Goal: Communication & Community: Answer question/provide support

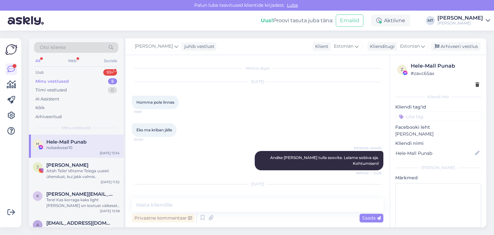
scroll to position [3174, 0]
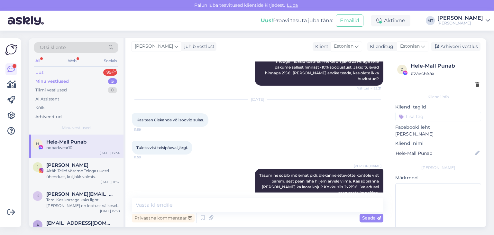
click at [44, 73] on div "Uus 99+" at bounding box center [76, 72] width 84 height 9
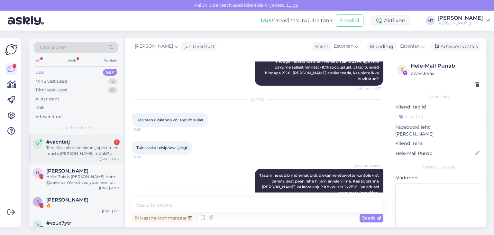
click at [67, 147] on div "Tere. Kas talvist versiooni jopest tuleb musta [PERSON_NAME] müüki? Pruuni talv…" at bounding box center [82, 151] width 73 height 12
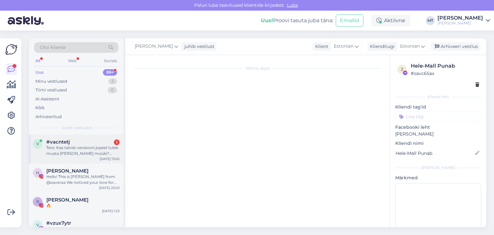
scroll to position [0, 0]
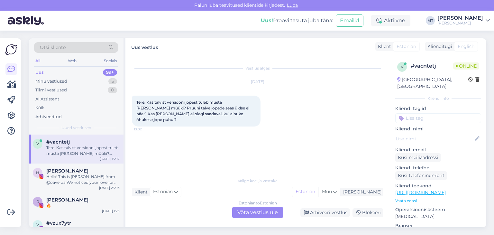
click at [273, 214] on div "Estonian to Estonian Võta vestlus üle" at bounding box center [257, 213] width 51 height 12
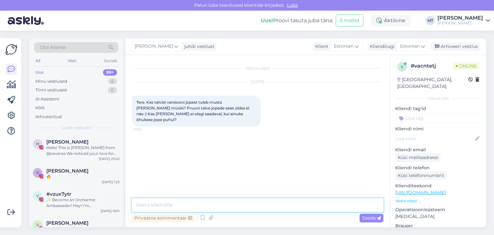
click at [210, 203] on textarea at bounding box center [258, 205] width 252 height 14
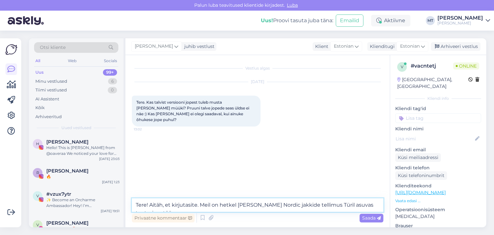
type textarea "Tere! Aitäh, et kirjutasite. Meil on hetkel [PERSON_NAME] Nordic jakkide tellim…"
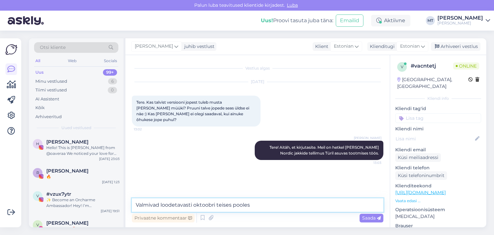
type textarea "Valmivad loodetavasti oktoobri teises pooles."
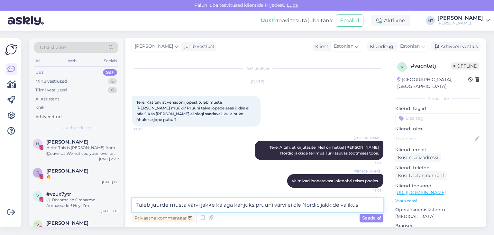
type textarea "Tuleb juurde musta värvi jakke ka aga kahjuks pruuni värvi ei ole Nordic jakkid…"
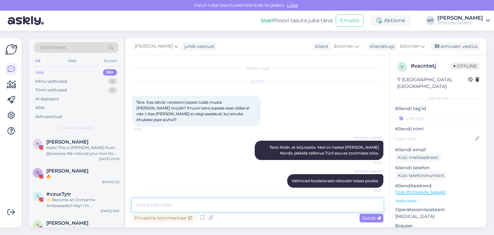
scroll to position [30, 0]
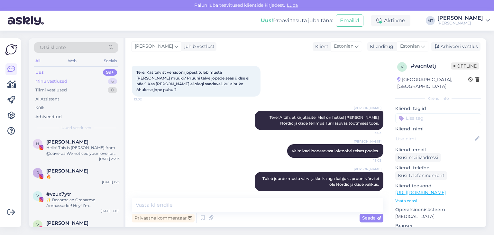
click at [57, 79] on div "Minu vestlused" at bounding box center [51, 81] width 32 height 6
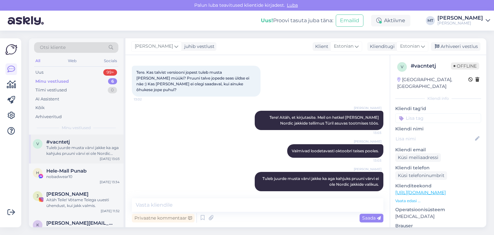
click at [59, 153] on div "Tuleb juurde musta värvi jakke ka aga kahjuks pruuni värvi ei ole Nordic jakkid…" at bounding box center [82, 151] width 73 height 12
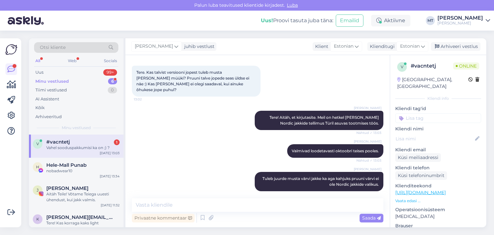
scroll to position [58, 0]
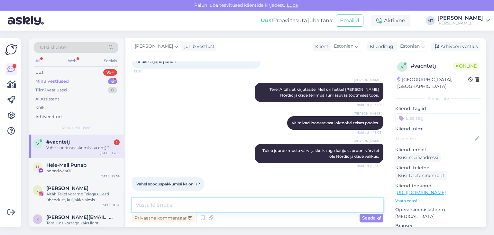
click at [180, 204] on textarea at bounding box center [258, 205] width 252 height 14
click at [137, 208] on textarea at bounding box center [258, 205] width 252 height 14
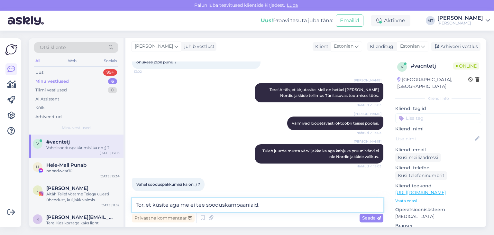
click at [144, 204] on textarea "Tor, et küsite aga me ei tee sooduskampaaniaid." at bounding box center [258, 205] width 252 height 14
click at [268, 206] on textarea "Tore, et küsite aga me ei tee sooduskampaaniaid." at bounding box center [258, 205] width 252 height 14
drag, startPoint x: 340, startPoint y: 204, endPoint x: 265, endPoint y: 208, distance: 74.8
click at [265, 208] on textarea "Tore, et küsite aga me ei tee sooduskampaaniaid. Mõnikord oleme klientidele" at bounding box center [258, 205] width 252 height 14
type textarea "Tore, et küsite aga me ei tee sooduskampaaniaid."
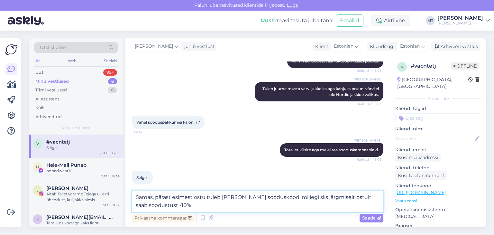
scroll to position [121, 0]
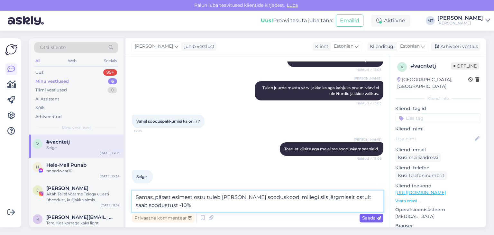
type textarea "Samas, pärast esimest ostu tuleb [PERSON_NAME] sooduskood, millegi siis järgmis…"
click at [372, 219] on span "Saada" at bounding box center [371, 218] width 19 height 6
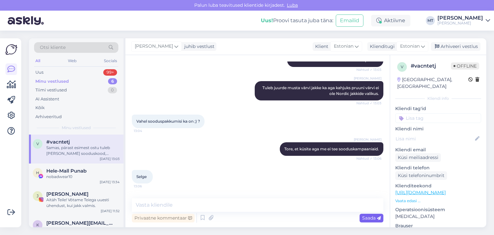
scroll to position [147, 0]
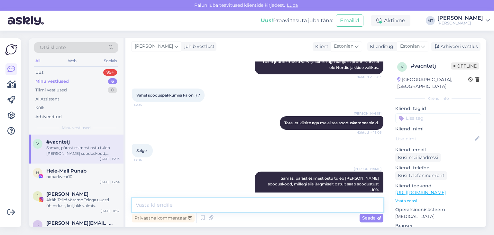
click at [166, 206] on textarea at bounding box center [258, 205] width 252 height 14
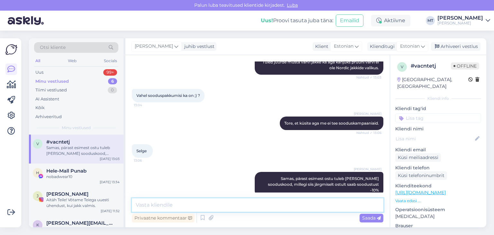
click at [166, 207] on textarea at bounding box center [258, 205] width 252 height 14
click at [146, 204] on textarea at bounding box center [258, 205] width 252 height 14
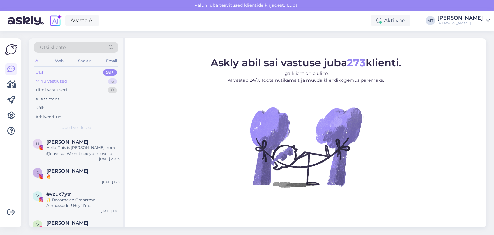
click at [54, 80] on div "Minu vestlused" at bounding box center [51, 81] width 32 height 6
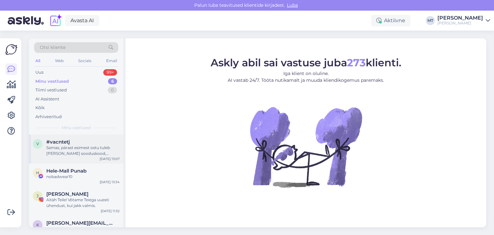
click at [67, 144] on span "#vacntetj" at bounding box center [57, 142] width 23 height 6
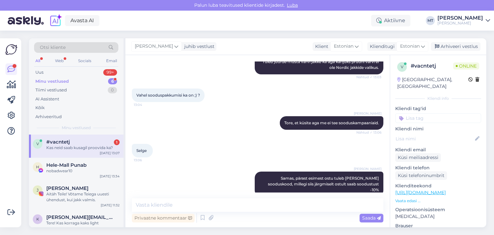
scroll to position [174, 0]
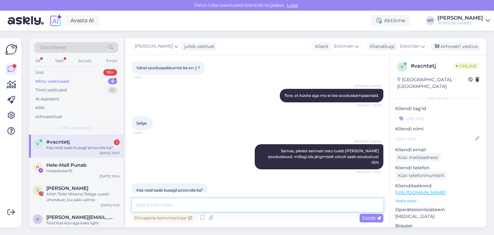
click at [190, 201] on textarea at bounding box center [258, 205] width 252 height 14
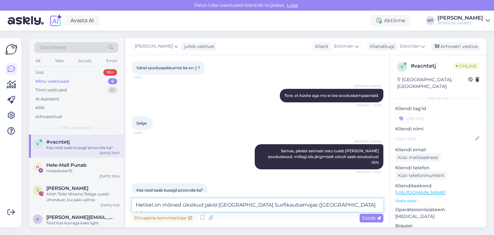
click at [205, 204] on textarea "Hetkel on mõned üksikud jakid Tallinnas Surfikaubamajas (Gonsiori tn)" at bounding box center [258, 205] width 252 height 14
click at [202, 204] on textarea "Hetkel on mõned üksikud jakid Tallinnas Surfikaubamajas (Gonsiori tn)" at bounding box center [258, 205] width 252 height 14
click at [340, 207] on textarea "Hetkel on mõned üksikud Nordic jakid Tallinnas Surfikaubamajas (Gonsiori tn)" at bounding box center [258, 205] width 252 height 14
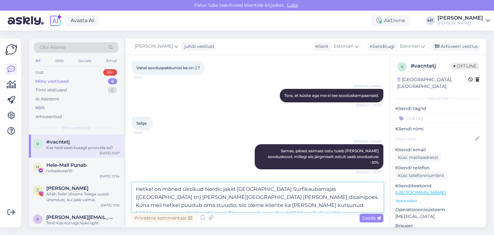
click at [231, 205] on textarea "Hetkel on mõned üksikud Nordic jakid Tallinnas Surfikaubamajas (Gonsiori tn) ja…" at bounding box center [258, 197] width 252 height 29
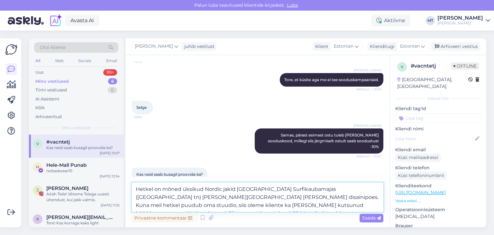
click at [351, 207] on textarea "Hetkel on mõned üksikud Nordic jakid Tallinnas Surfikaubamajas (Gonsiori tn) ja…" at bounding box center [258, 197] width 252 height 29
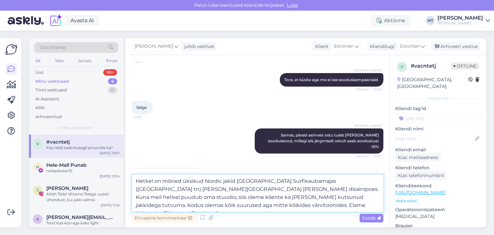
type textarea "Hetkel on mõned üksikud Nordic jakid Tallinnas Surfikaubamajas (Gonsiori tn) ja…"
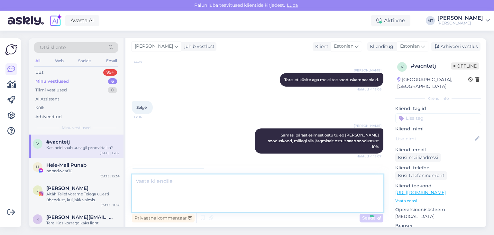
scroll to position [231, 0]
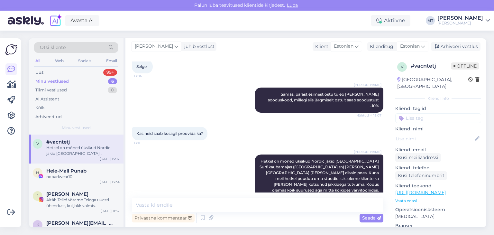
click at [86, 147] on div "Hetkel on mõned üksikud Nordic jakid Tallinnas Surfikaubamajas (Gonsiori tn) ja…" at bounding box center [82, 151] width 73 height 12
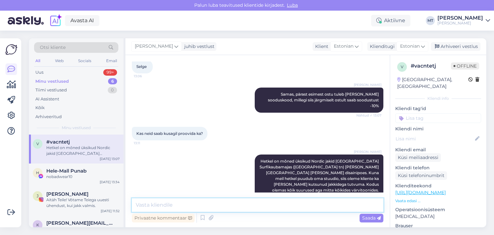
click at [153, 201] on textarea at bounding box center [258, 205] width 252 height 14
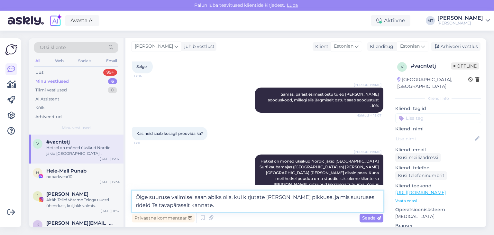
click at [362, 196] on textarea "Õige suuruse valimisel saan abiks olla, kui kirjutate mulle oma pikkuse, ja mis…" at bounding box center [258, 201] width 252 height 21
type textarea "Õige suuruse valimisel saan abiks olla, kui kirjutate mulle oma pikkuse, ja mis…"
click at [209, 203] on textarea "Õige suuruse valimisel saan abiks olla, kui kirjutate mulle oma pikkuse, ja mis…" at bounding box center [258, 201] width 252 height 21
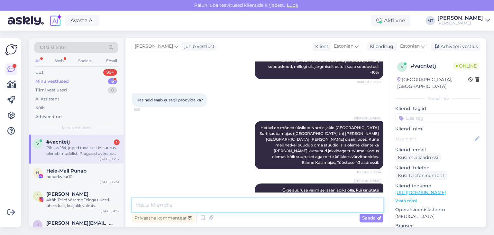
scroll to position [304, 0]
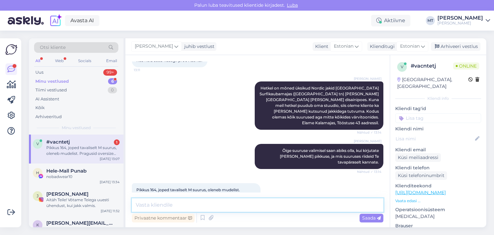
click at [148, 202] on textarea at bounding box center [258, 205] width 252 height 14
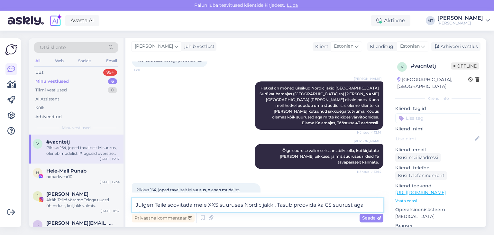
scroll to position [310, 0]
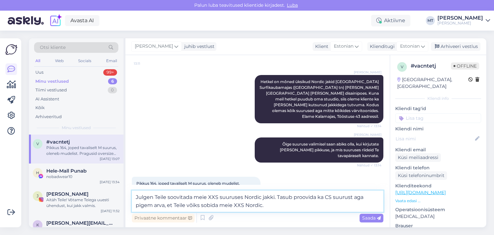
click at [246, 204] on textarea "Julgen Teile soovitada meie XXS suuruses Nordic jakki. Tasub proovida ka CS suu…" at bounding box center [258, 201] width 252 height 21
drag, startPoint x: 291, startPoint y: 198, endPoint x: 277, endPoint y: 195, distance: 14.0
click at [277, 195] on textarea "Julgen Teile soovitada meie XXS suuruses Nordic jakki. Tasub proovida ka CS suu…" at bounding box center [258, 201] width 252 height 21
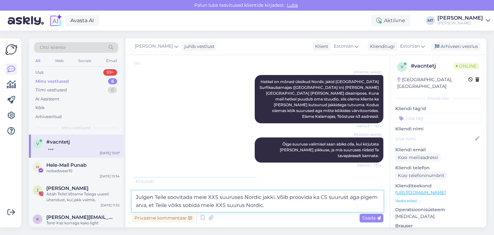
click at [323, 197] on textarea "Julgen Teile soovitada meie XXS suuruses Nordic jakki. Võib proovida ka CS suur…" at bounding box center [258, 201] width 252 height 21
type textarea "Julgen Teile soovitada meie XXS suuruses Nordic jakki. Võib proovida ka XS suur…"
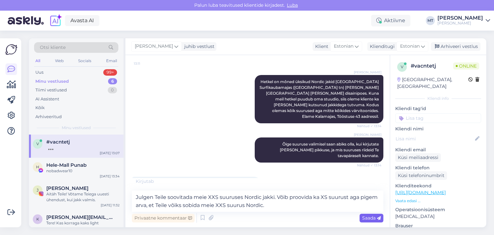
click at [366, 219] on span "Saada" at bounding box center [371, 218] width 19 height 6
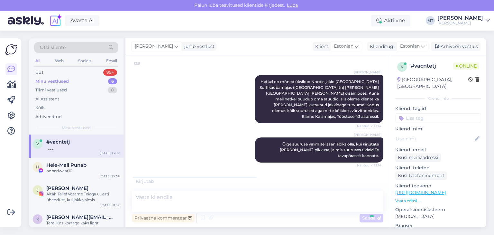
scroll to position [343, 0]
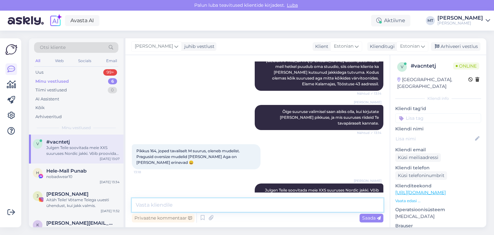
click at [171, 206] on textarea at bounding box center [258, 205] width 252 height 14
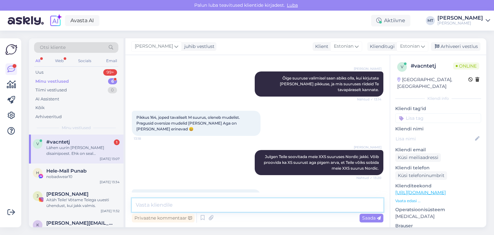
click at [148, 205] on textarea at bounding box center [258, 205] width 252 height 14
type textarea "K"
type textarea "Softshell jakki soovitan XS suurust."
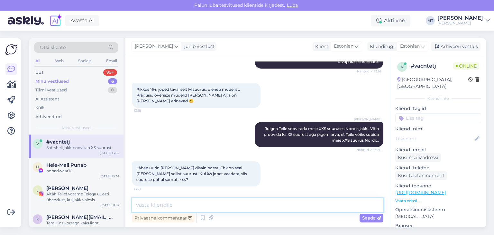
click at [144, 206] on textarea at bounding box center [258, 205] width 252 height 14
click at [144, 203] on textarea at bounding box center [258, 205] width 252 height 14
click at [157, 206] on textarea at bounding box center [258, 205] width 252 height 14
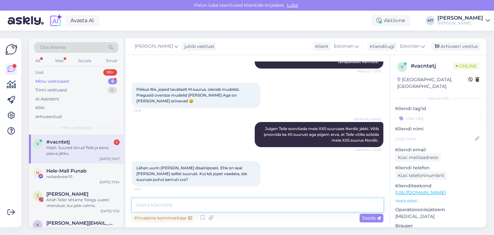
scroll to position [432, 0]
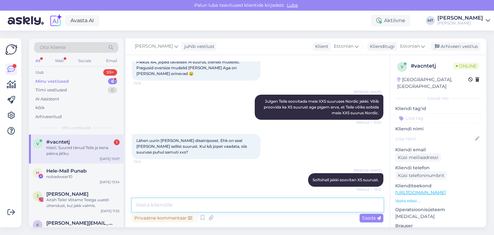
click at [139, 202] on textarea at bounding box center [258, 205] width 252 height 14
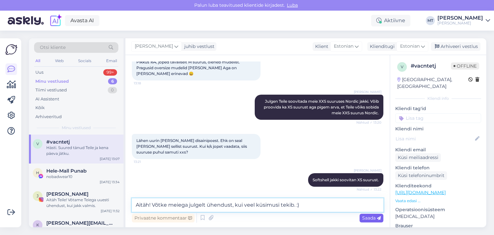
type textarea "Aitäh! Võtke meiega julgelt ühendust, kui veel küsimusi tekib. :)"
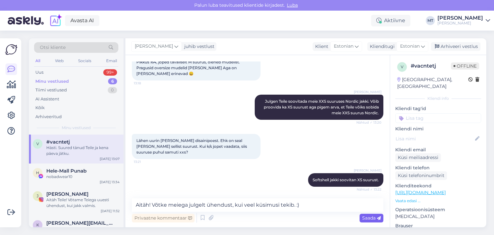
click at [371, 219] on span "Saada" at bounding box center [371, 218] width 19 height 6
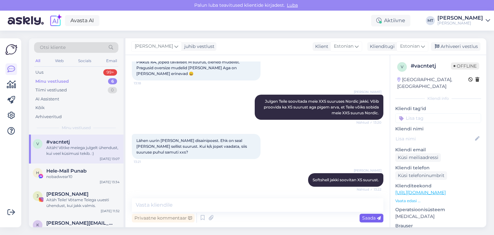
scroll to position [465, 0]
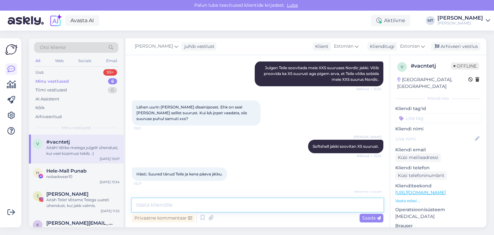
click at [221, 207] on textarea at bounding box center [258, 205] width 252 height 14
click at [142, 204] on textarea at bounding box center [258, 205] width 252 height 14
type textarea "Head päeva!"
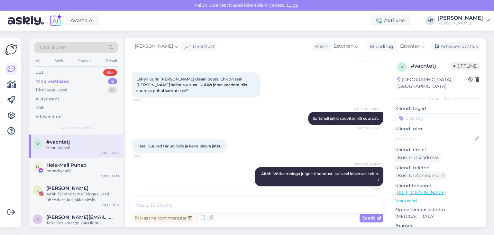
click at [61, 80] on div "Minu vestlused" at bounding box center [51, 81] width 33 height 6
